Goal: Task Accomplishment & Management: Manage account settings

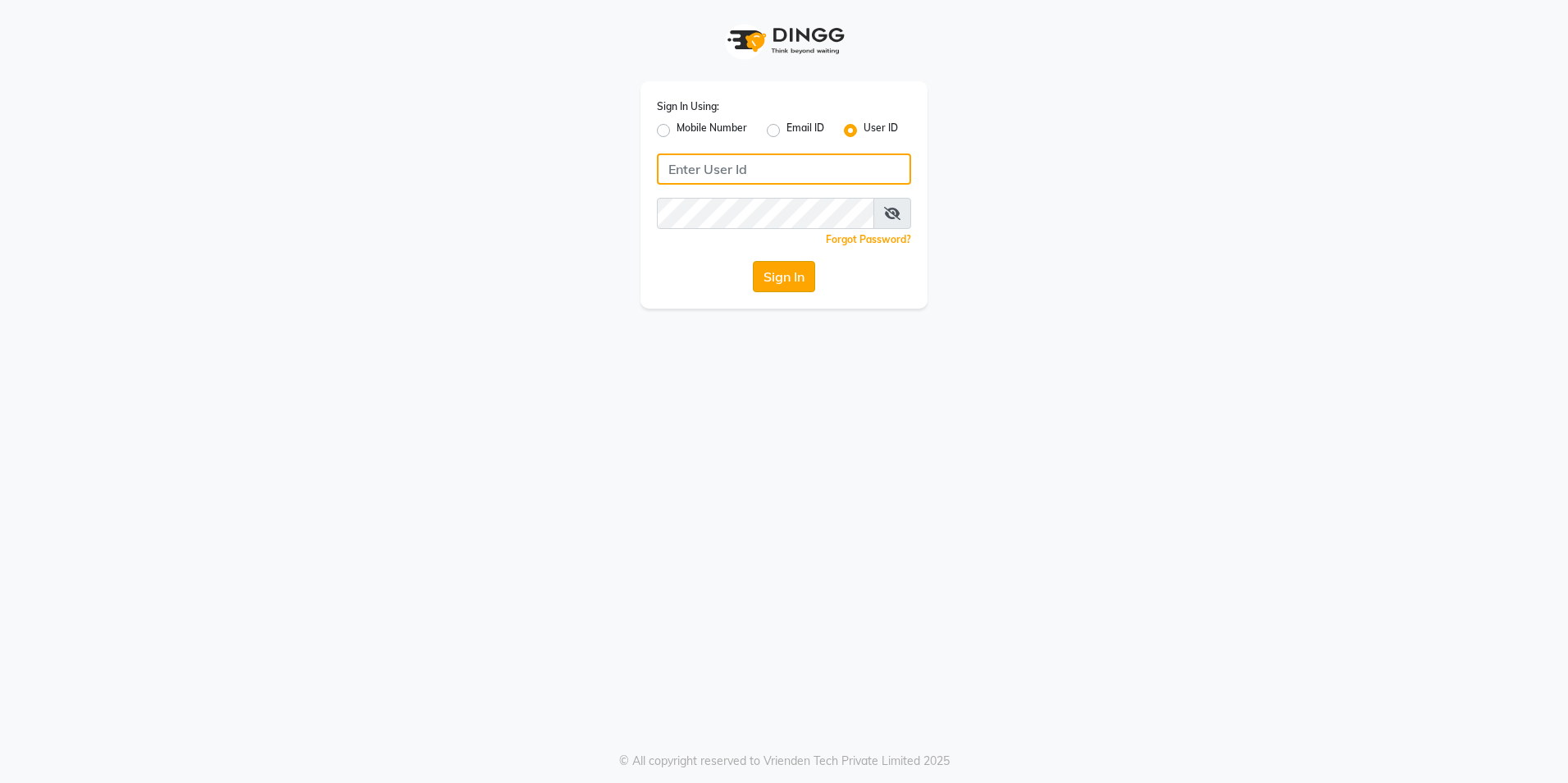
type input "e3852-01"
click at [783, 268] on button "Sign In" at bounding box center [784, 277] width 62 height 31
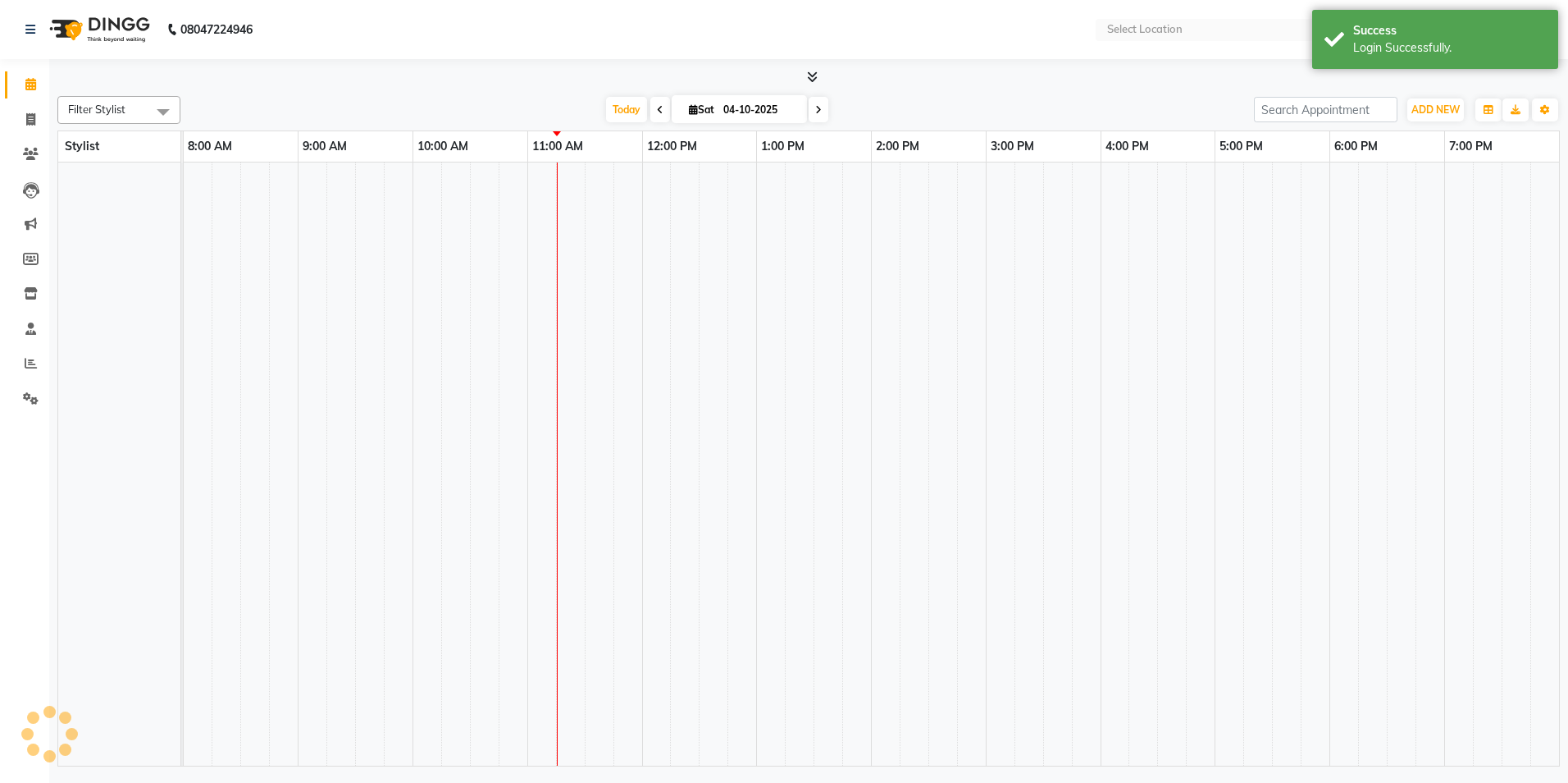
select select "en"
